Goal: Information Seeking & Learning: Check status

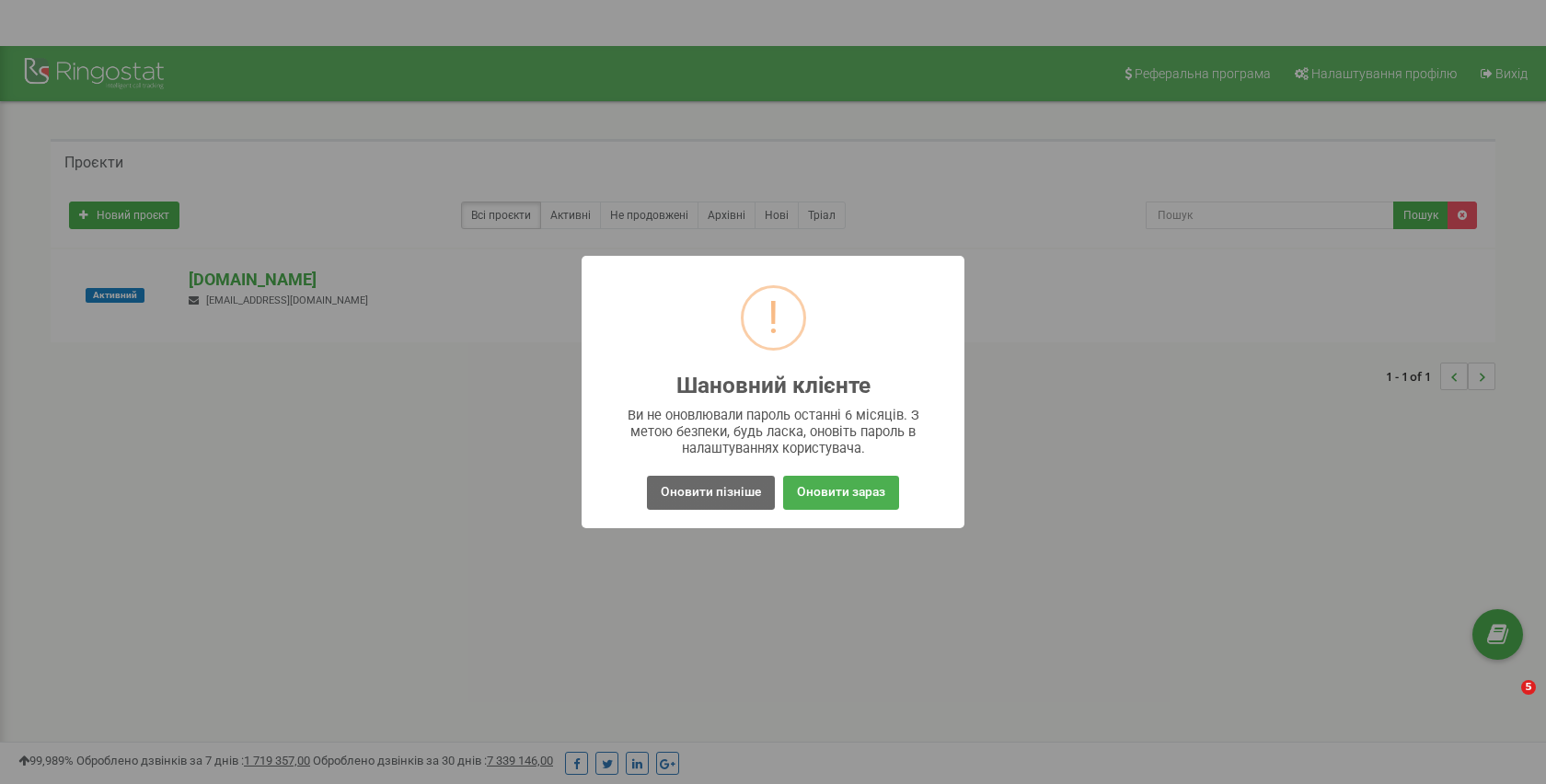
click at [724, 498] on button "Оновити пізніше" at bounding box center [711, 493] width 128 height 34
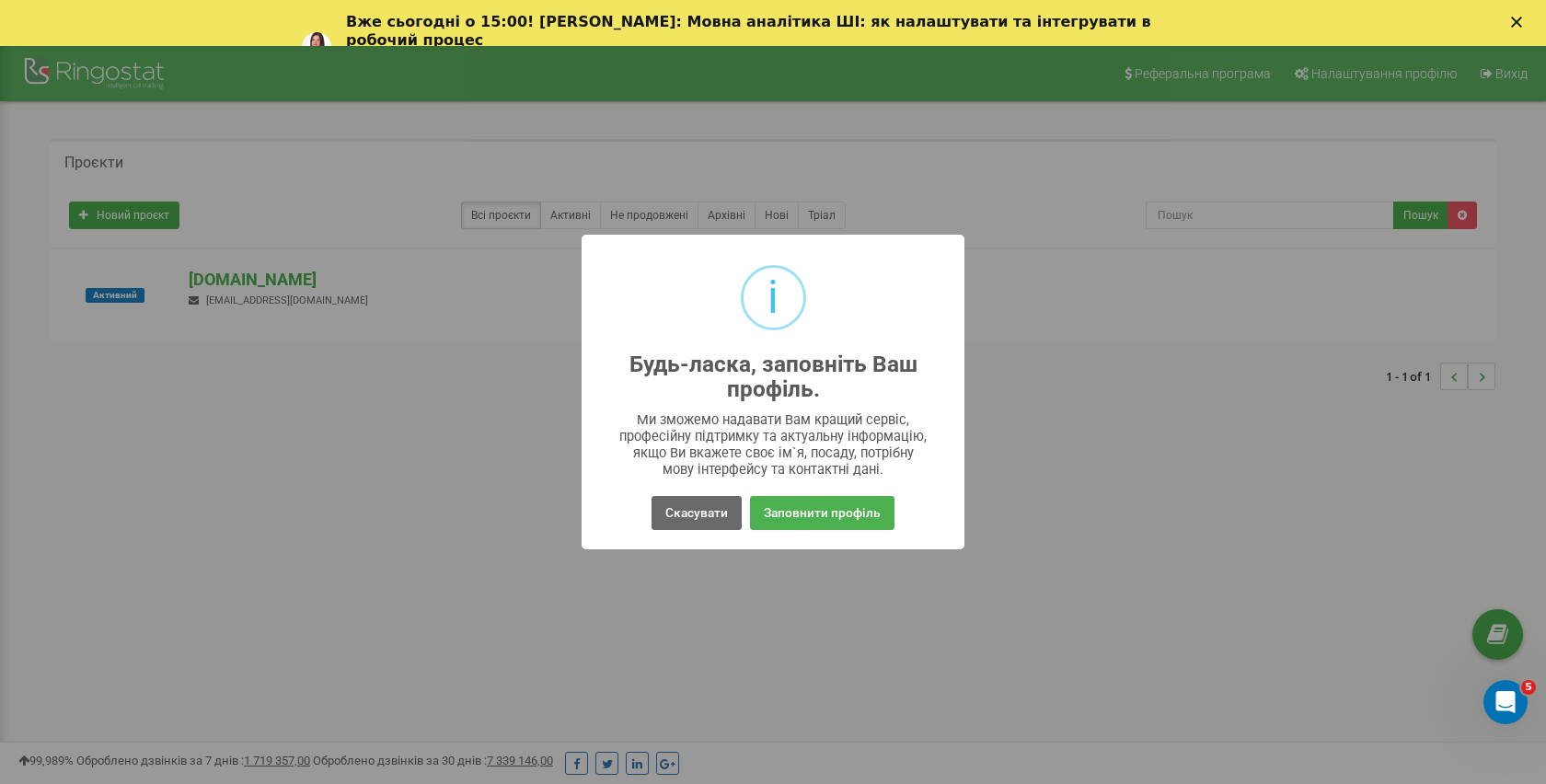
click at [679, 518] on button "Скасувати" at bounding box center [696, 513] width 90 height 34
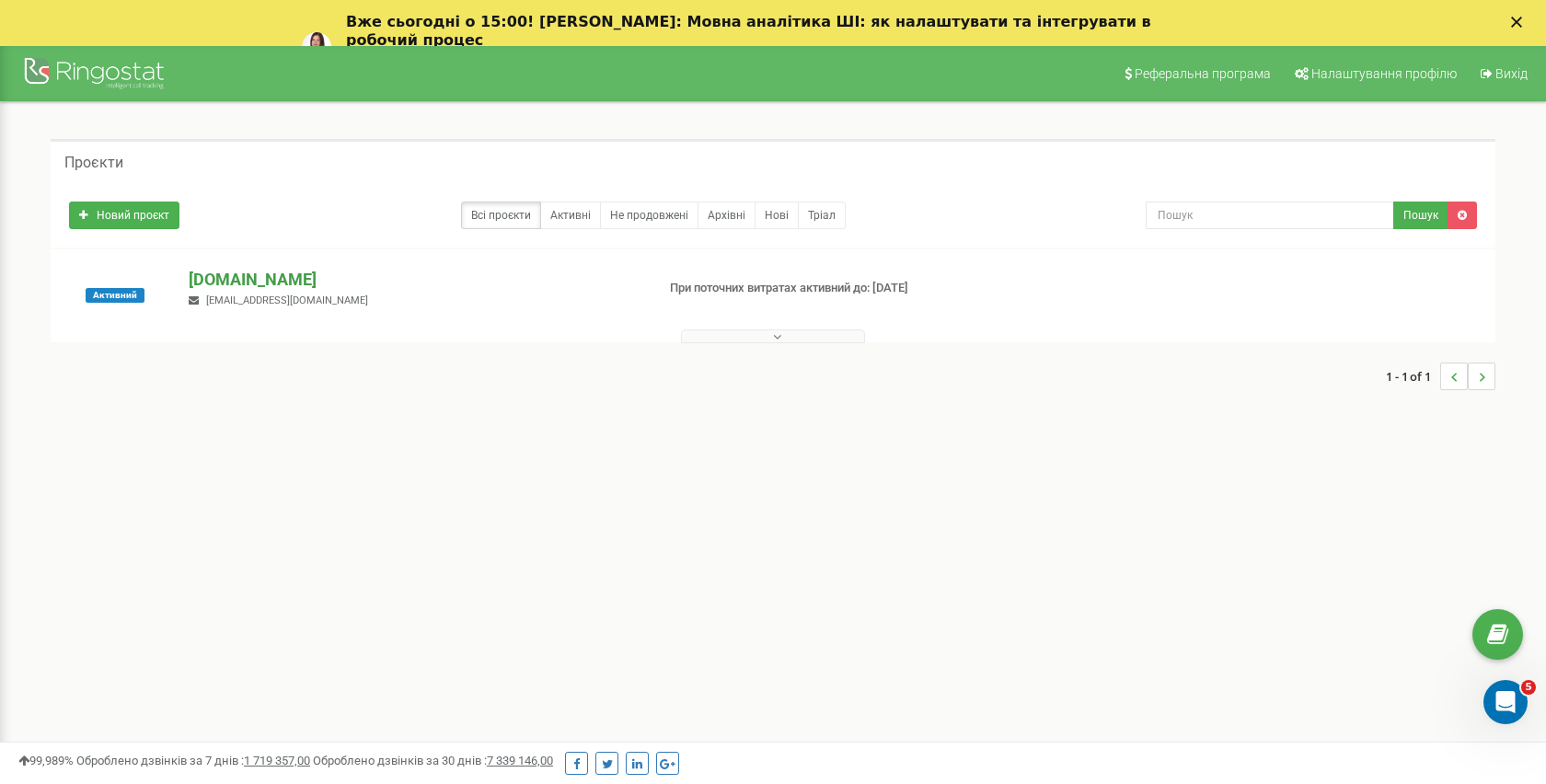
click at [276, 289] on p "[DOMAIN_NAME]" at bounding box center [414, 280] width 451 height 24
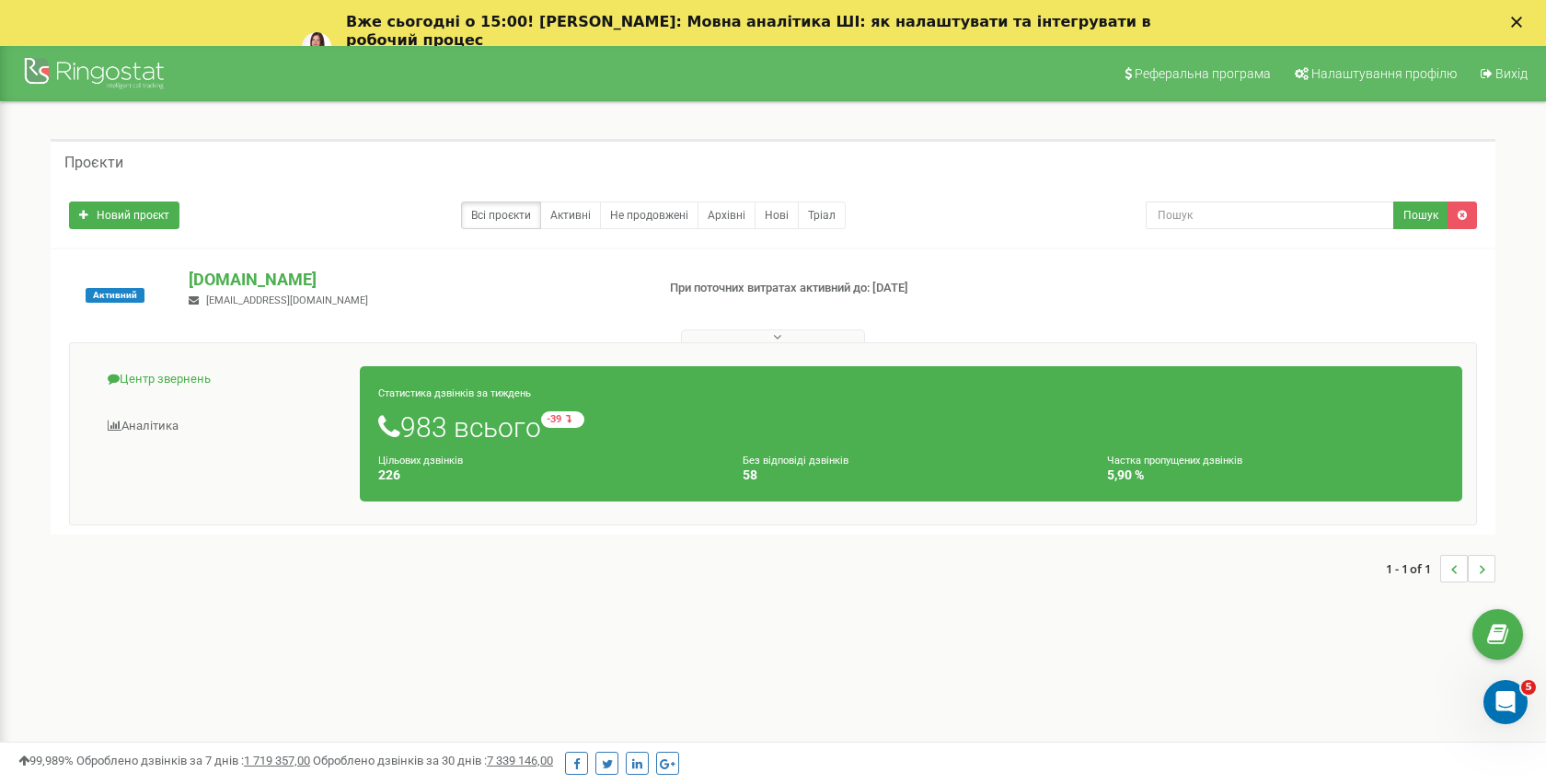
click at [168, 388] on link "Центр звернень" at bounding box center [221, 379] width 277 height 45
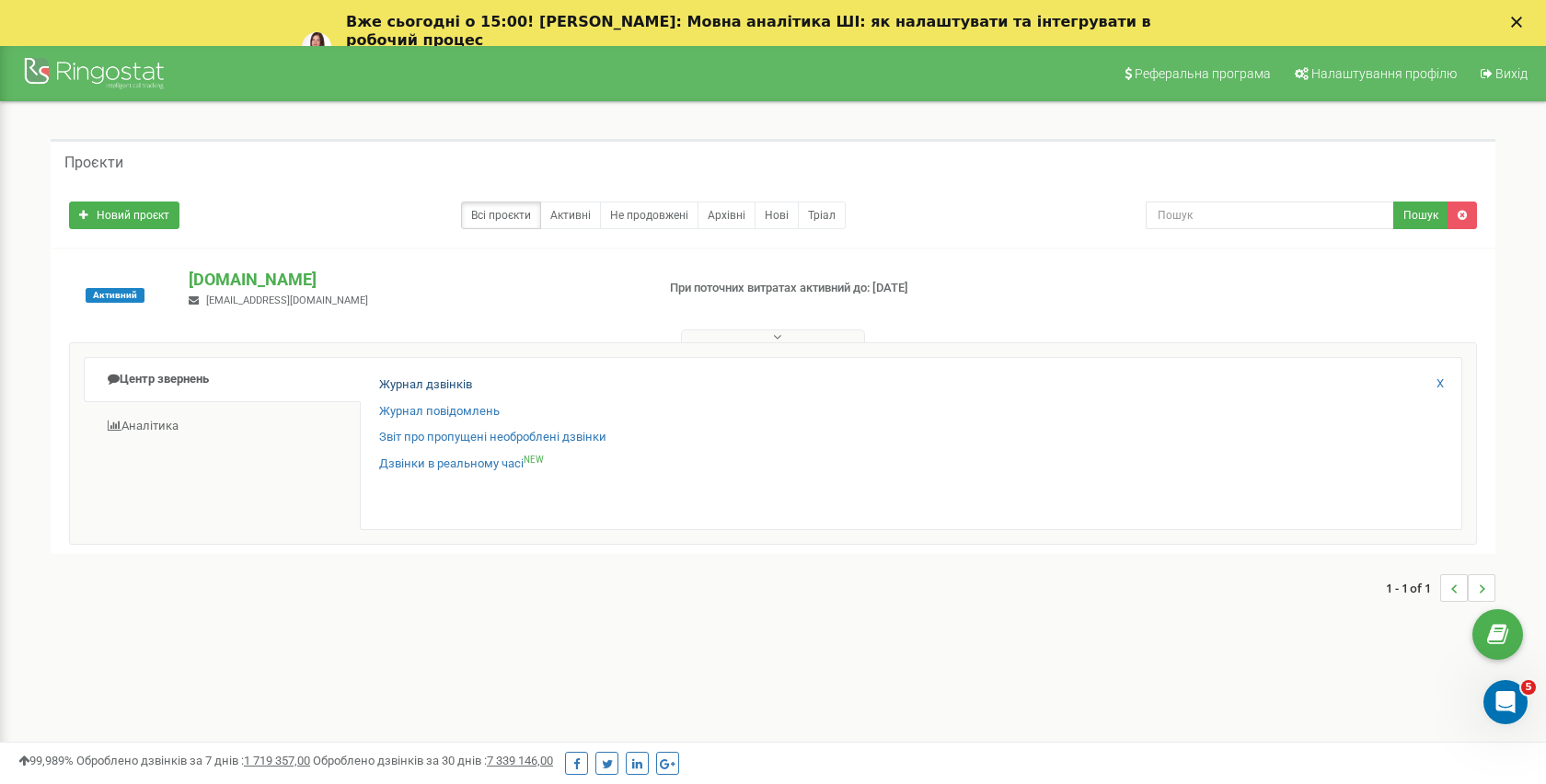
click at [425, 383] on link "Журнал дзвінків" at bounding box center [425, 385] width 93 height 17
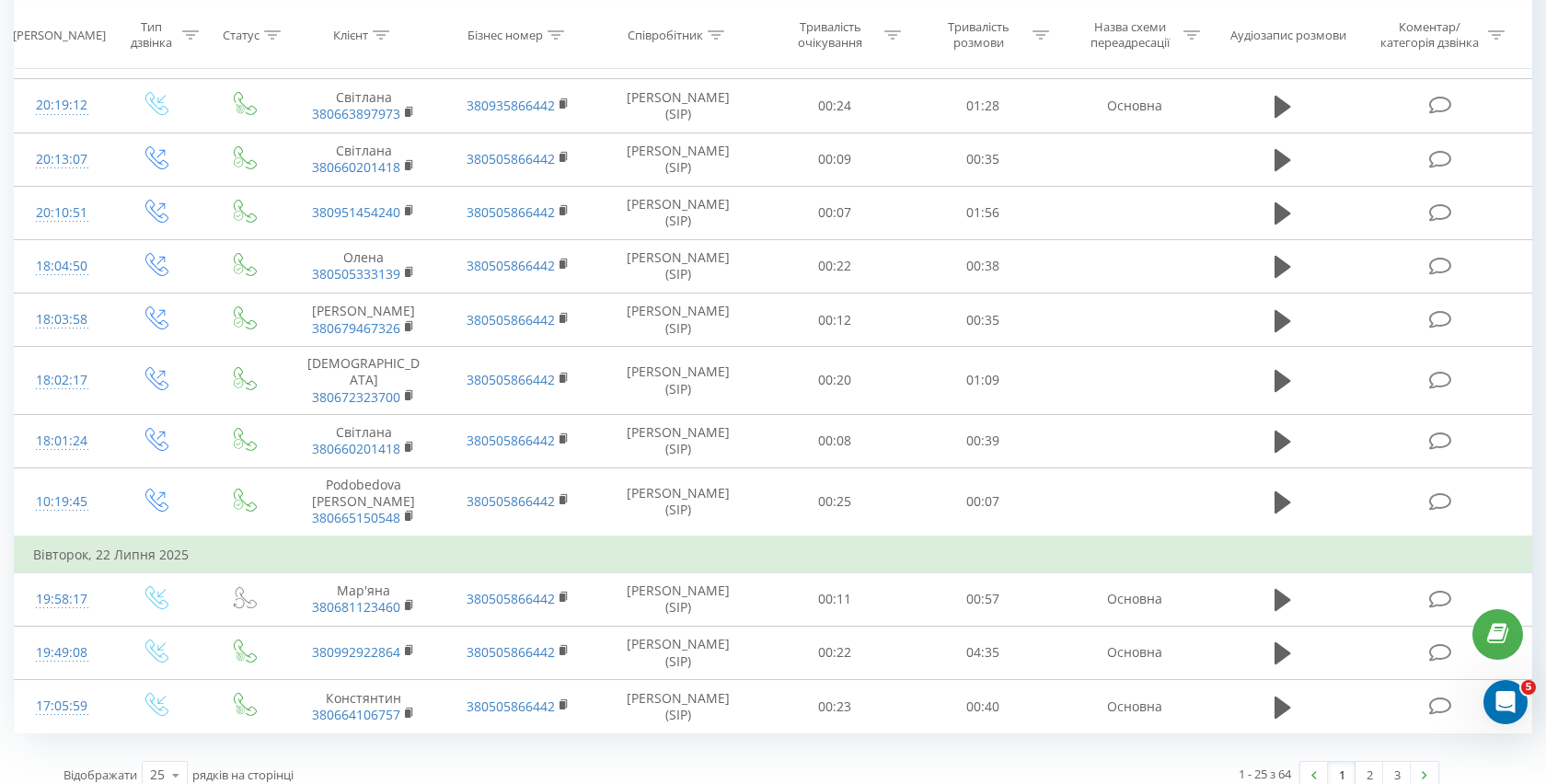
scroll to position [123, 0]
click at [1373, 762] on link "2" at bounding box center [1369, 774] width 28 height 26
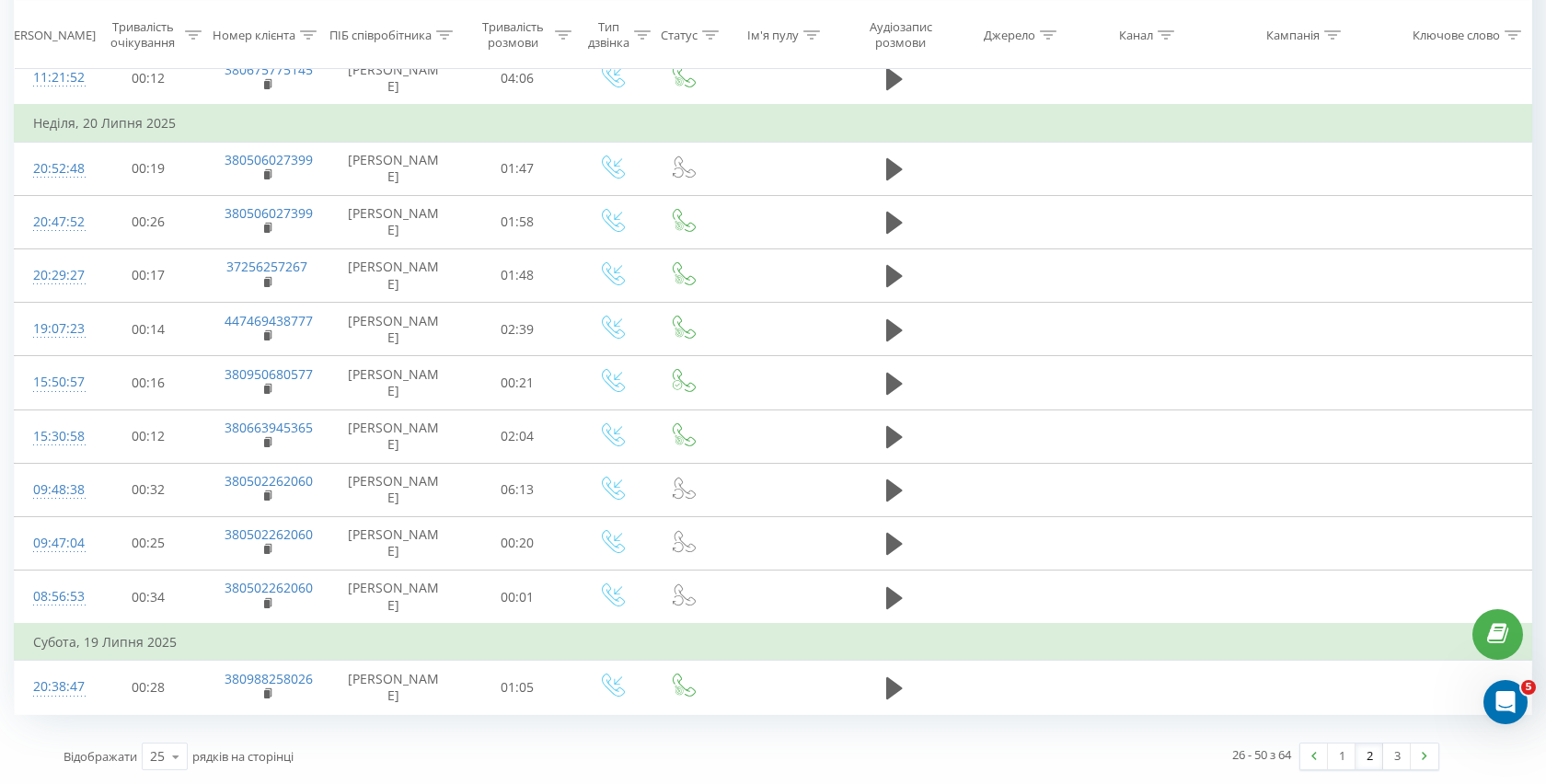
scroll to position [1020, 0]
click at [1318, 752] on link at bounding box center [1314, 755] width 28 height 26
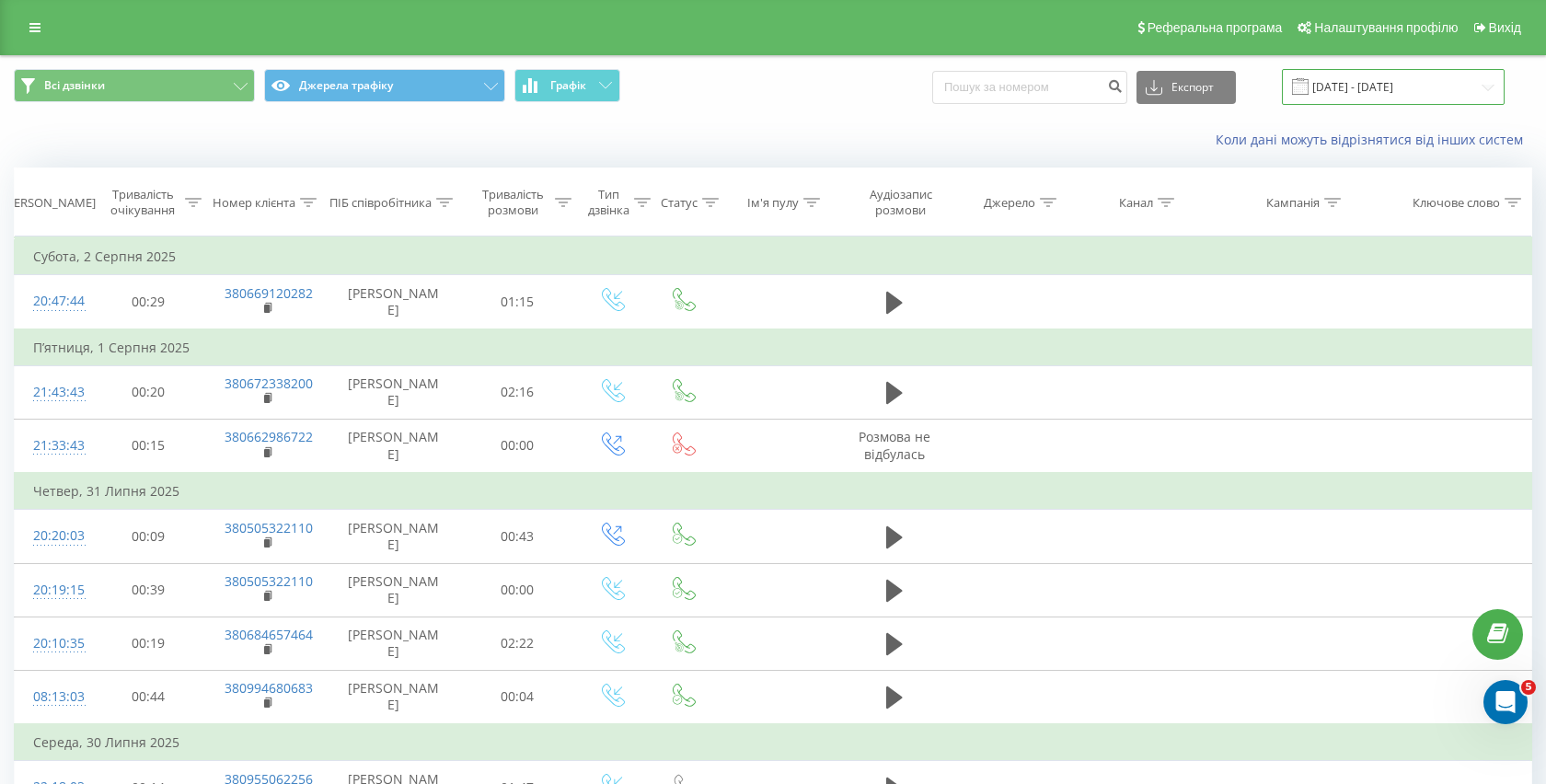
click at [1353, 105] on input "19.07.2025 - 19.08.2025" at bounding box center [1393, 86] width 223 height 35
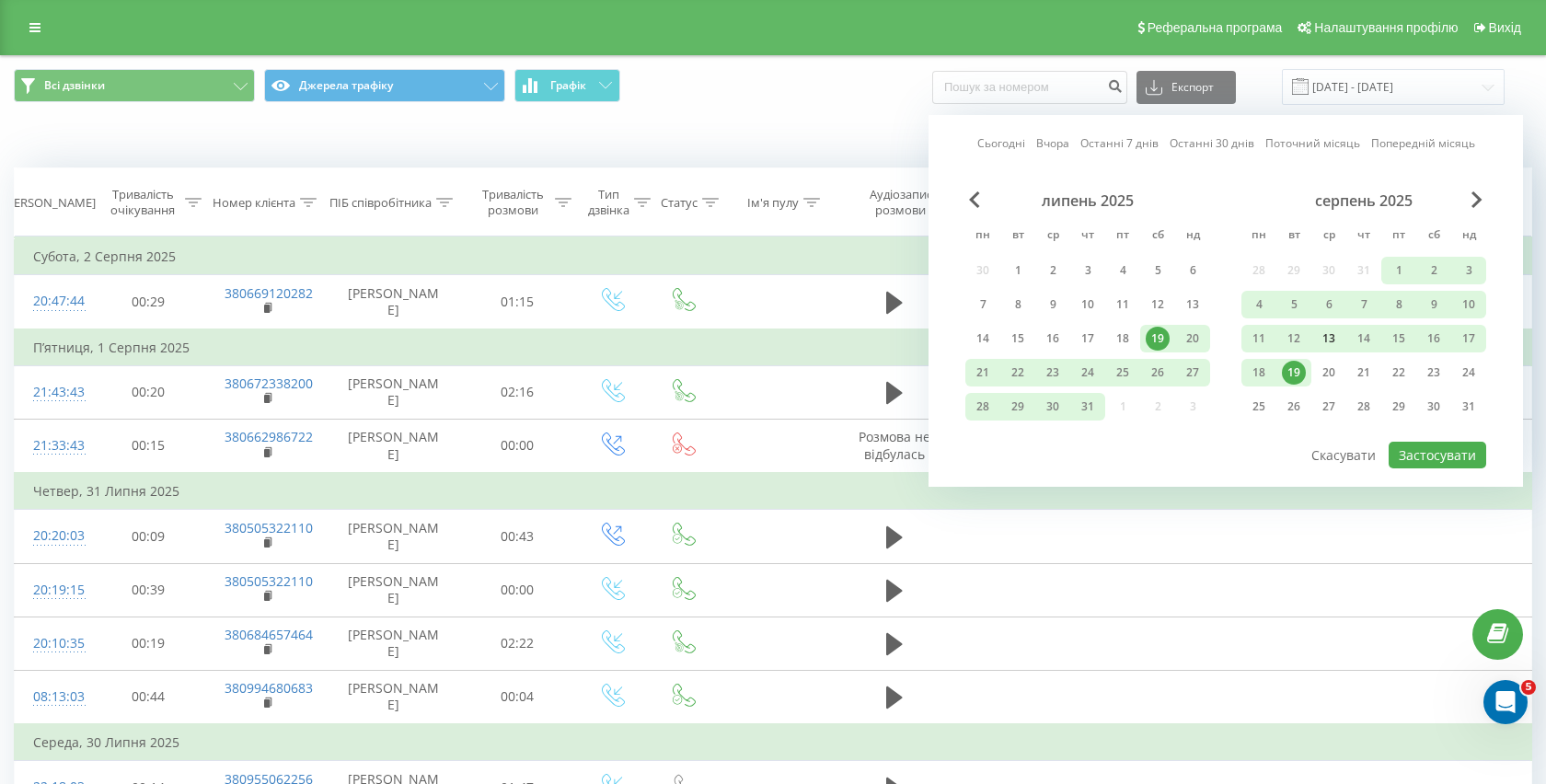
click at [1332, 350] on div "13" at bounding box center [1329, 338] width 24 height 24
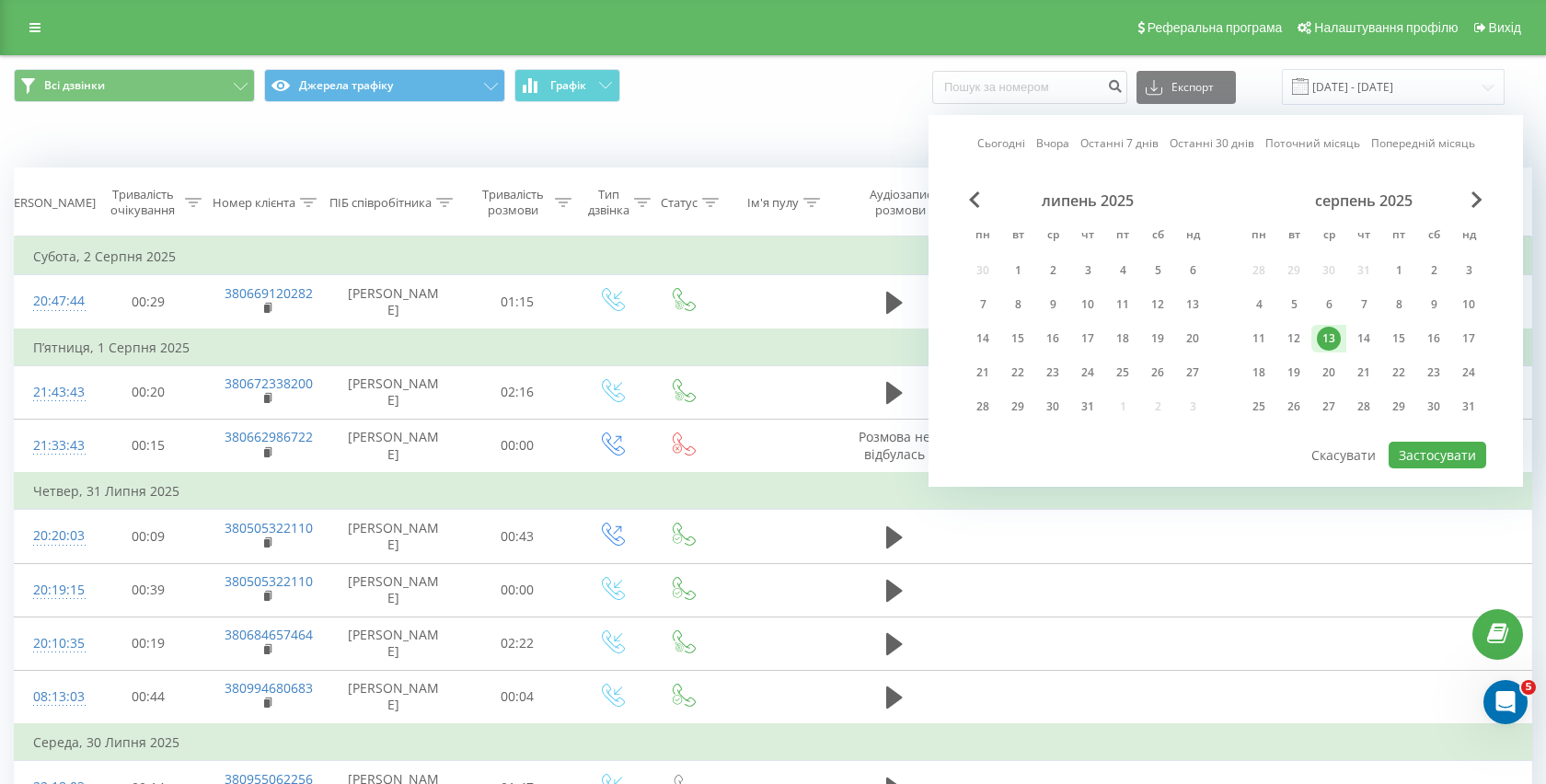
click at [1416, 482] on div "Сьогодні Вчора Останні 7 днів Останні 30 днів Поточний місяць Попередній місяць…" at bounding box center [1226, 301] width 595 height 371
click at [1417, 468] on button "Застосувати" at bounding box center [1438, 455] width 98 height 27
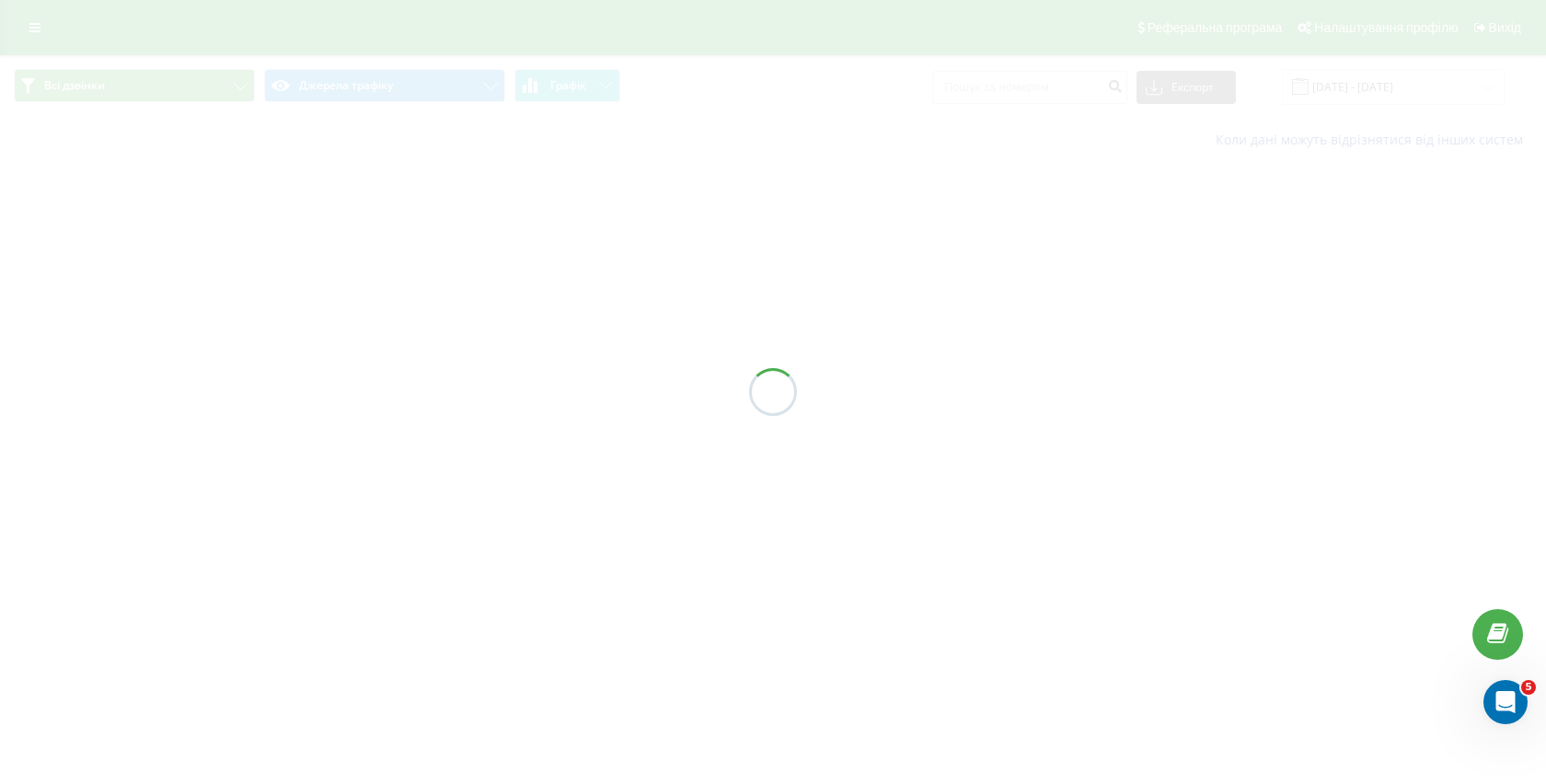
type input "13.08.2025 - 13.08.2025"
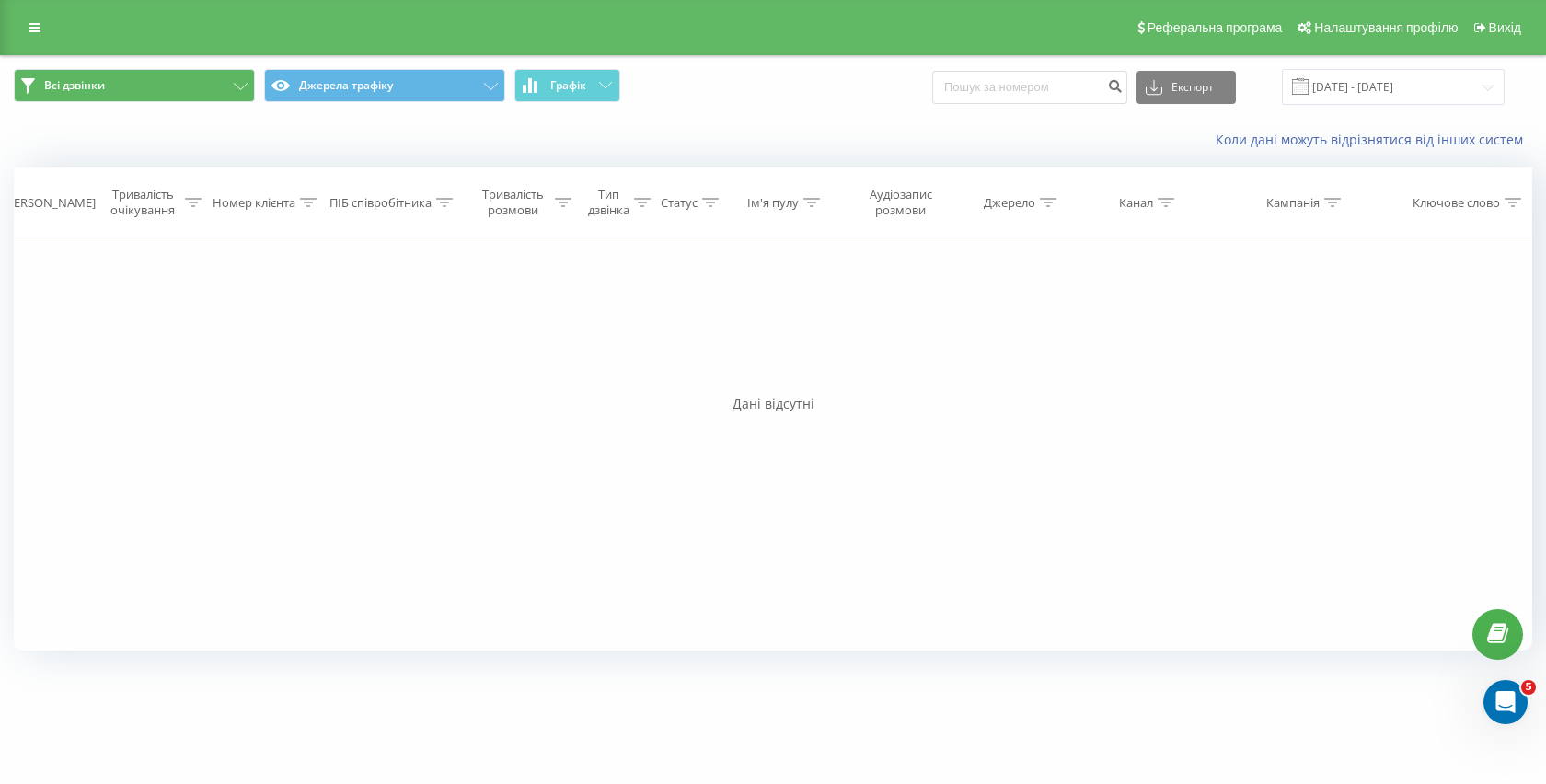
click at [147, 101] on button "Всі дзвінки" at bounding box center [134, 85] width 241 height 34
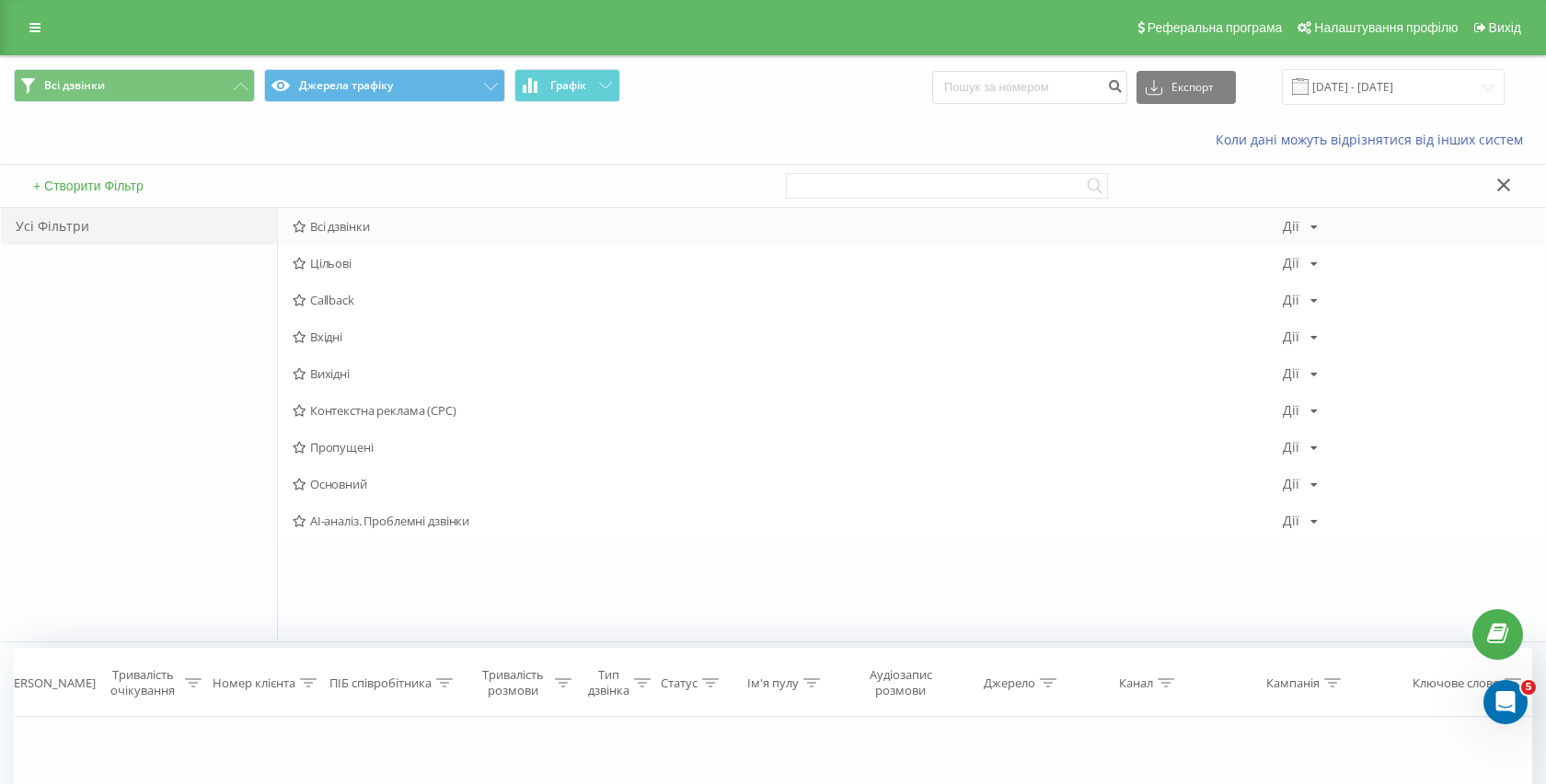
click at [308, 245] on div "Всі дзвінки Дії Редагувати Копіювати Видалити За замовчуванням Поділитися" at bounding box center [911, 226] width 1267 height 36
click at [341, 233] on span "Всі дзвінки" at bounding box center [788, 226] width 990 height 12
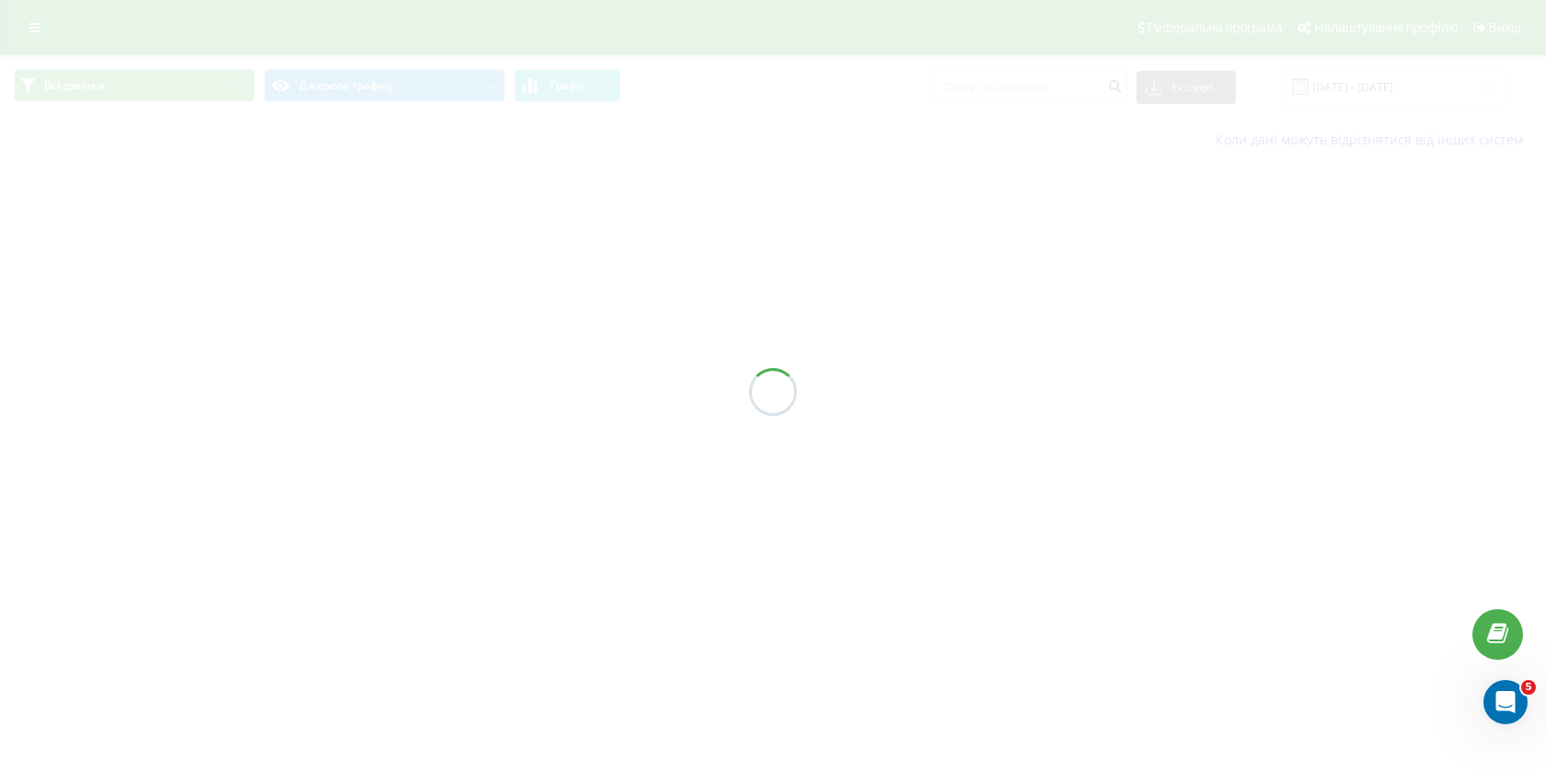
click at [341, 251] on div at bounding box center [773, 392] width 1546 height 784
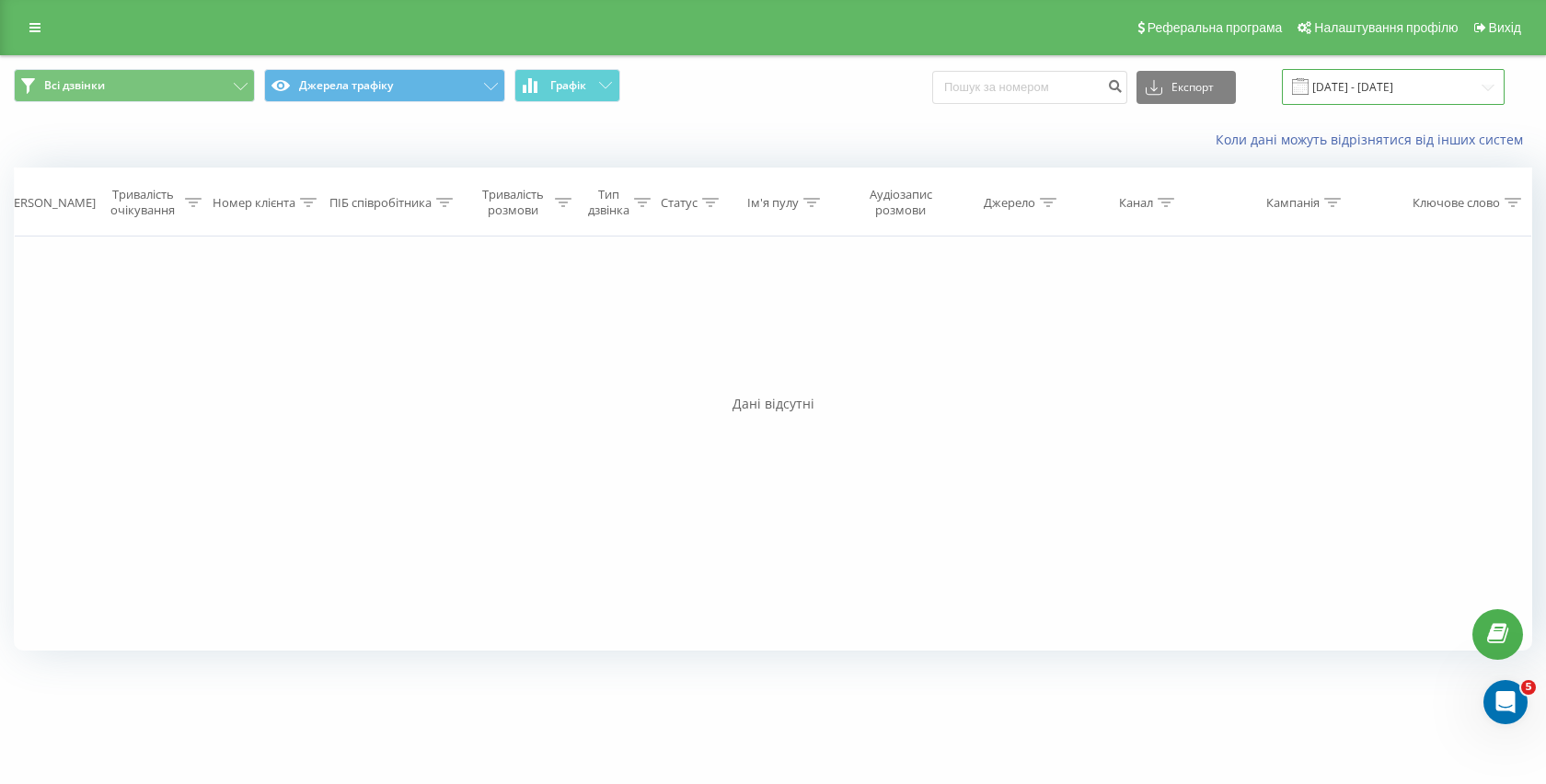
click at [1389, 105] on input "13.08.2025 - 13.08.2025" at bounding box center [1393, 86] width 223 height 35
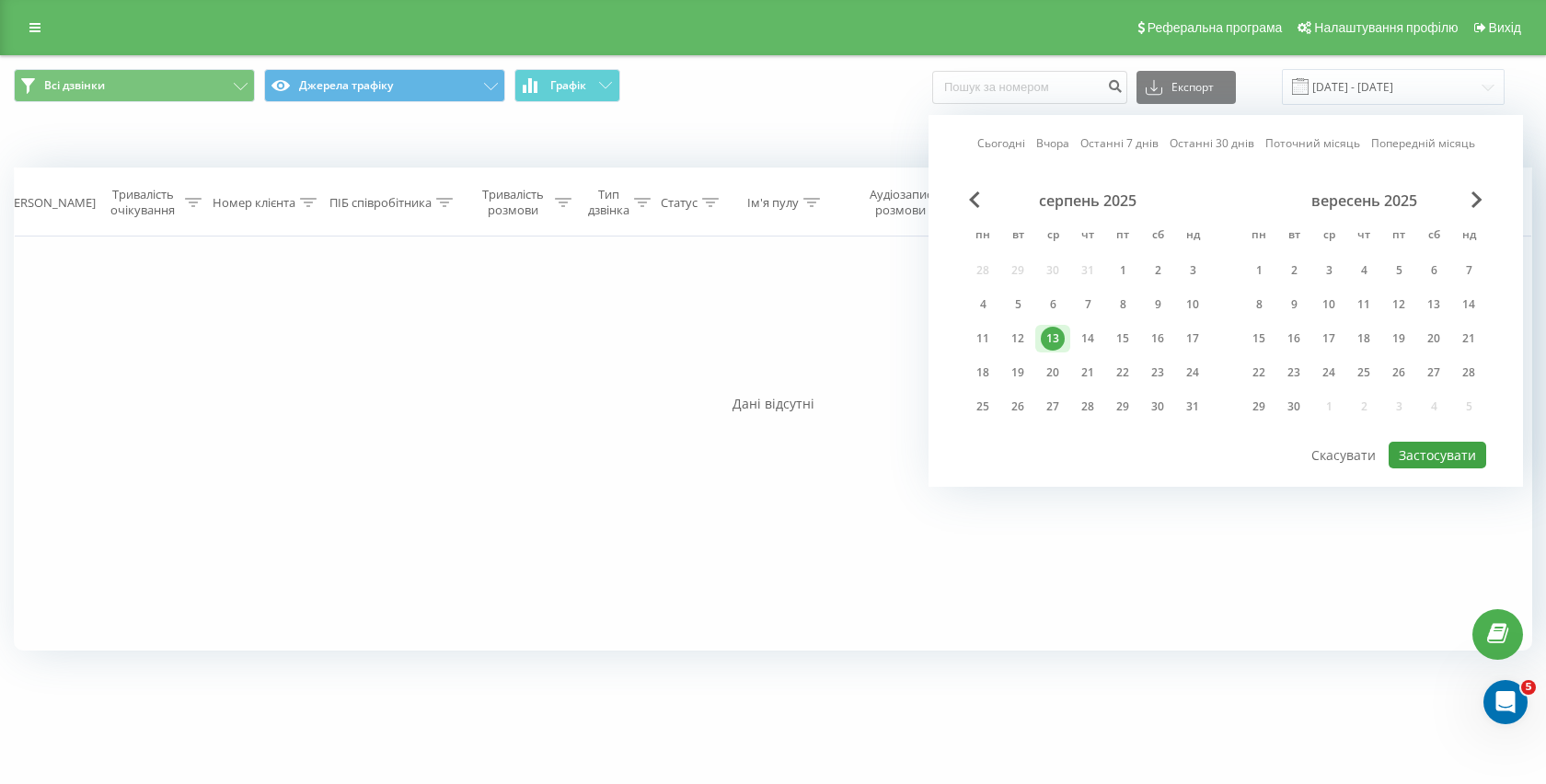
click at [1415, 468] on button "Застосувати" at bounding box center [1438, 455] width 98 height 27
